Goal: Task Accomplishment & Management: Complete application form

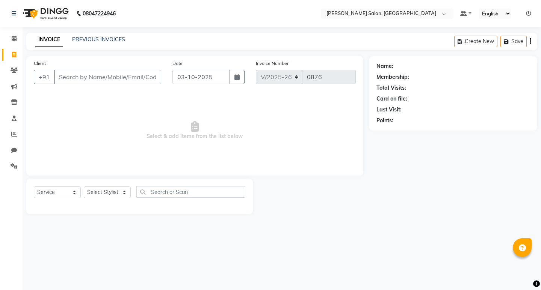
select select "7550"
select select "service"
select select "63154"
click at [84, 187] on select "Select Stylist [PERSON_NAME] [PERSON_NAME] Manager [PERSON_NAME] Poonam Pakire …" at bounding box center [107, 193] width 47 height 12
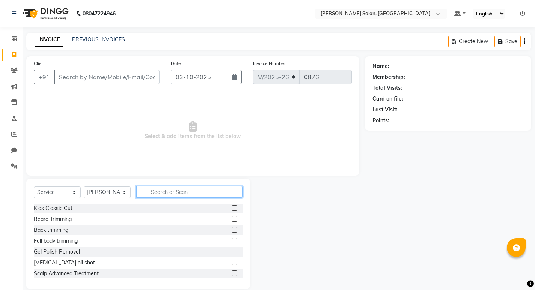
click at [170, 191] on input "text" at bounding box center [189, 192] width 106 height 12
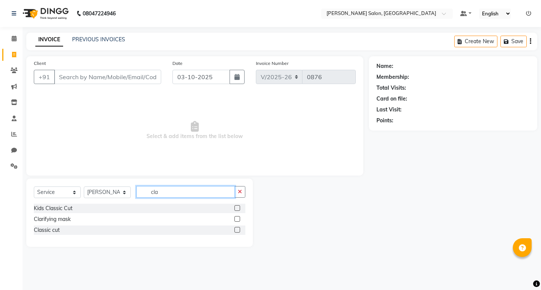
type input "cla"
click at [238, 229] on label at bounding box center [237, 230] width 6 height 6
click at [238, 229] on input "checkbox" at bounding box center [236, 230] width 5 height 5
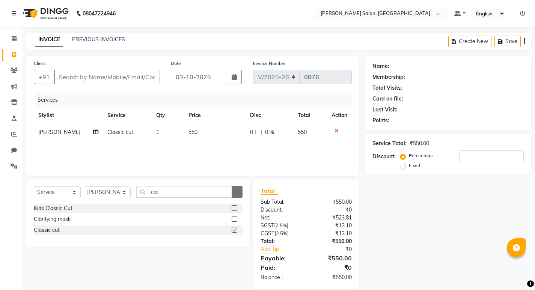
checkbox input "false"
click at [237, 192] on icon "button" at bounding box center [237, 191] width 4 height 5
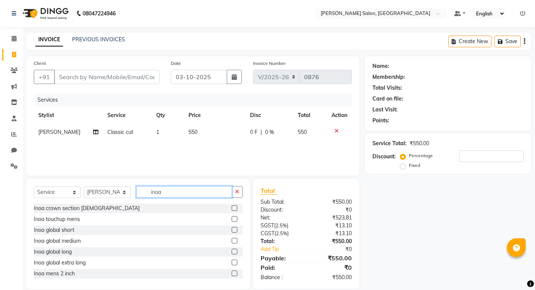
type input "inoa"
click at [232, 219] on label at bounding box center [235, 219] width 6 height 6
click at [232, 219] on input "checkbox" at bounding box center [234, 219] width 5 height 5
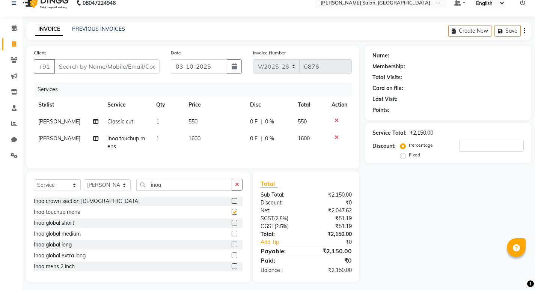
checkbox input "false"
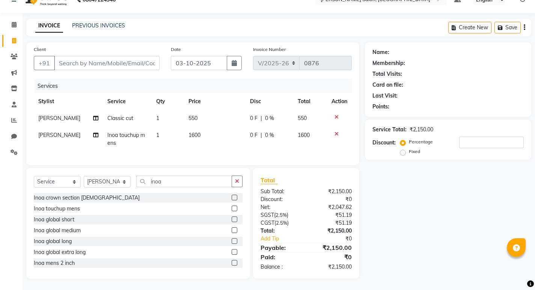
scroll to position [20, 0]
click at [115, 61] on input "Client" at bounding box center [107, 63] width 106 height 14
type input "9"
type input "0"
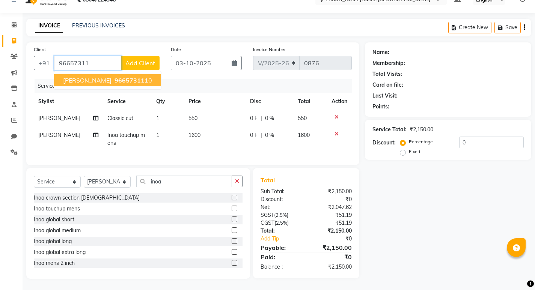
click at [118, 78] on span "96657311" at bounding box center [130, 81] width 30 height 8
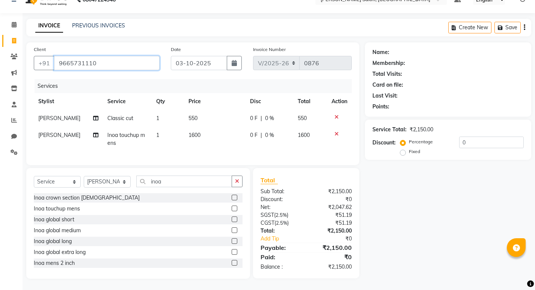
type input "9665731110"
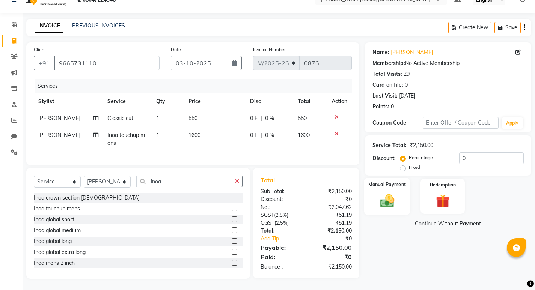
click at [384, 185] on div "Manual Payment" at bounding box center [387, 196] width 46 height 37
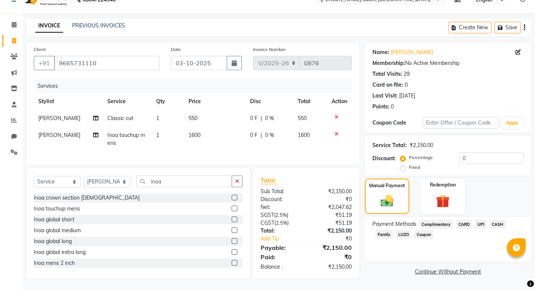
click at [480, 220] on span "UPI" at bounding box center [481, 224] width 12 height 9
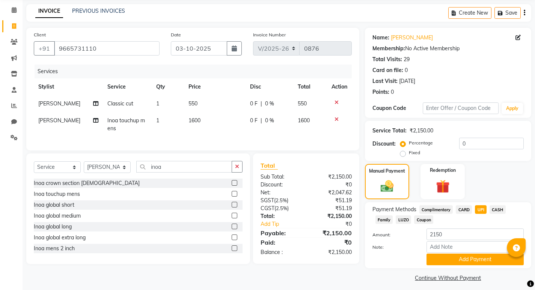
scroll to position [33, 0]
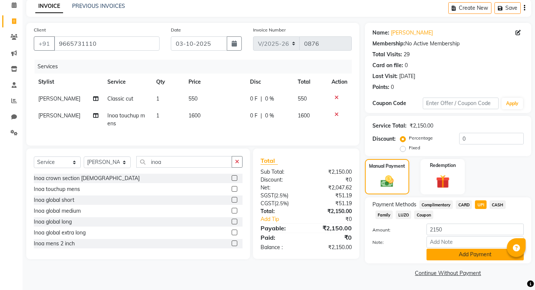
click at [478, 254] on button "Add Payment" at bounding box center [475, 255] width 97 height 12
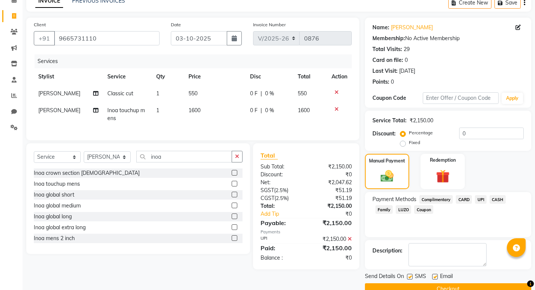
scroll to position [55, 0]
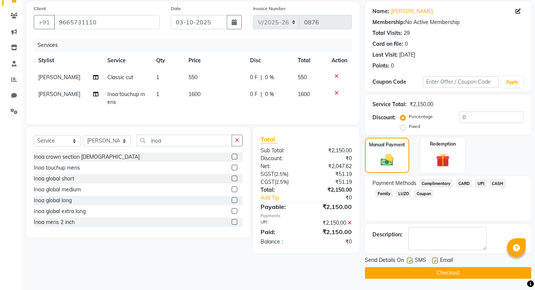
click at [459, 274] on button "Checkout" at bounding box center [448, 273] width 166 height 12
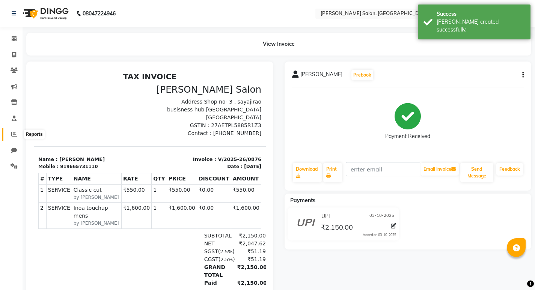
click at [12, 133] on icon at bounding box center [14, 134] width 6 height 6
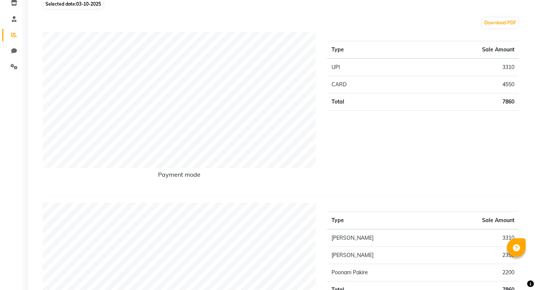
scroll to position [38, 0]
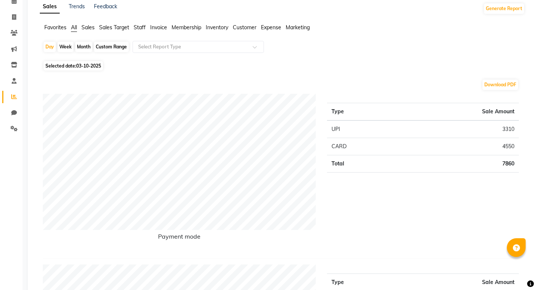
drag, startPoint x: 80, startPoint y: 45, endPoint x: 86, endPoint y: 64, distance: 20.0
click at [80, 50] on div "Month" at bounding box center [83, 47] width 17 height 11
select select "10"
select select "2025"
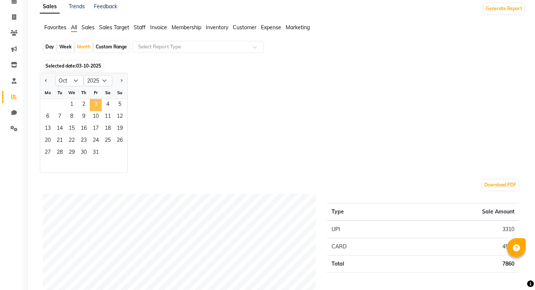
click at [95, 104] on span "3" at bounding box center [96, 105] width 12 height 12
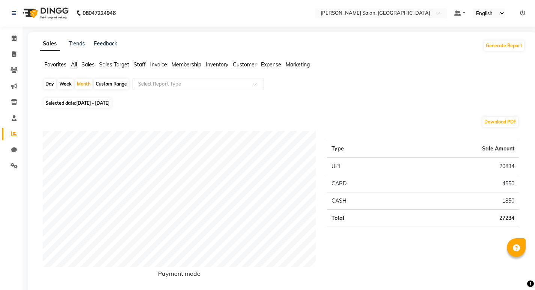
scroll to position [0, 0]
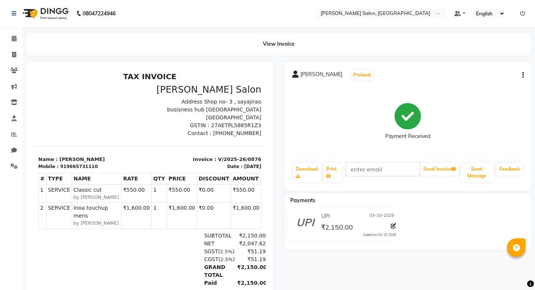
select select "service"
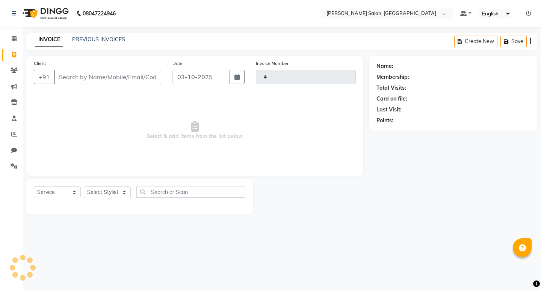
type input "0877"
select select "7550"
